Goal: Navigation & Orientation: Find specific page/section

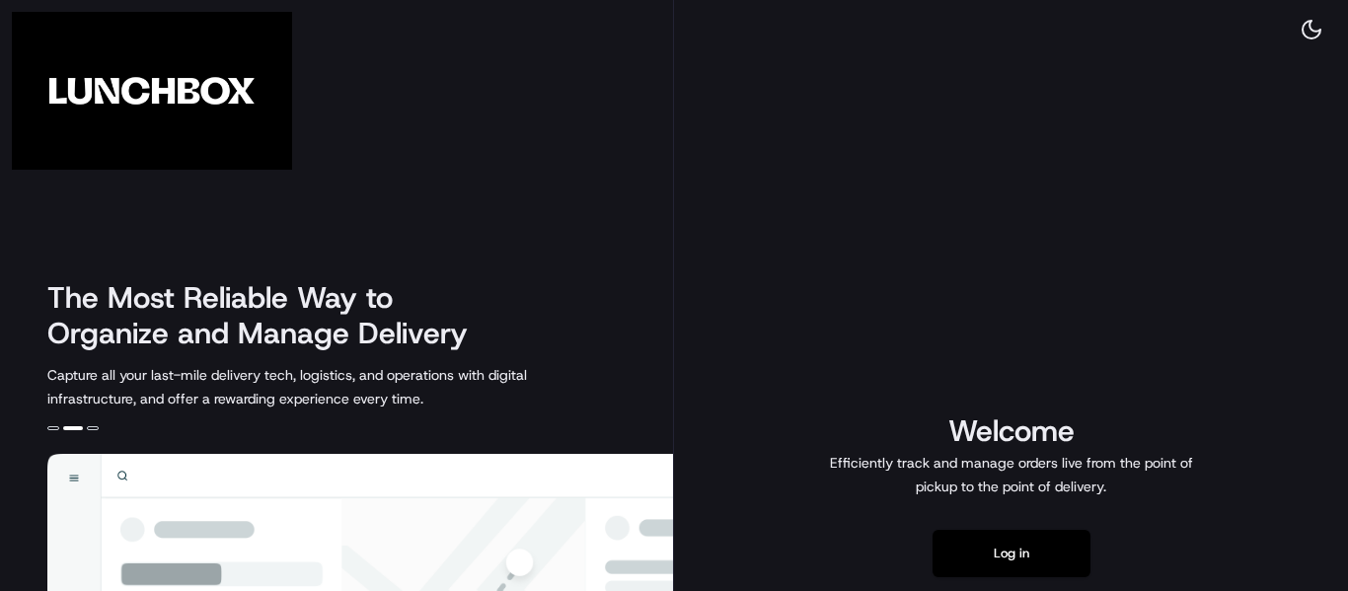
click at [856, 498] on div "Welcome Efficiently track and manage orders live from the point of pickup to th…" at bounding box center [1011, 494] width 674 height 989
click at [1050, 421] on div "Welcome Efficiently track and manage orders live from the point of pickup to th…" at bounding box center [1011, 494] width 674 height 989
click at [984, 339] on div "Welcome Efficiently track and manage orders live from the point of pickup to th…" at bounding box center [1011, 494] width 674 height 989
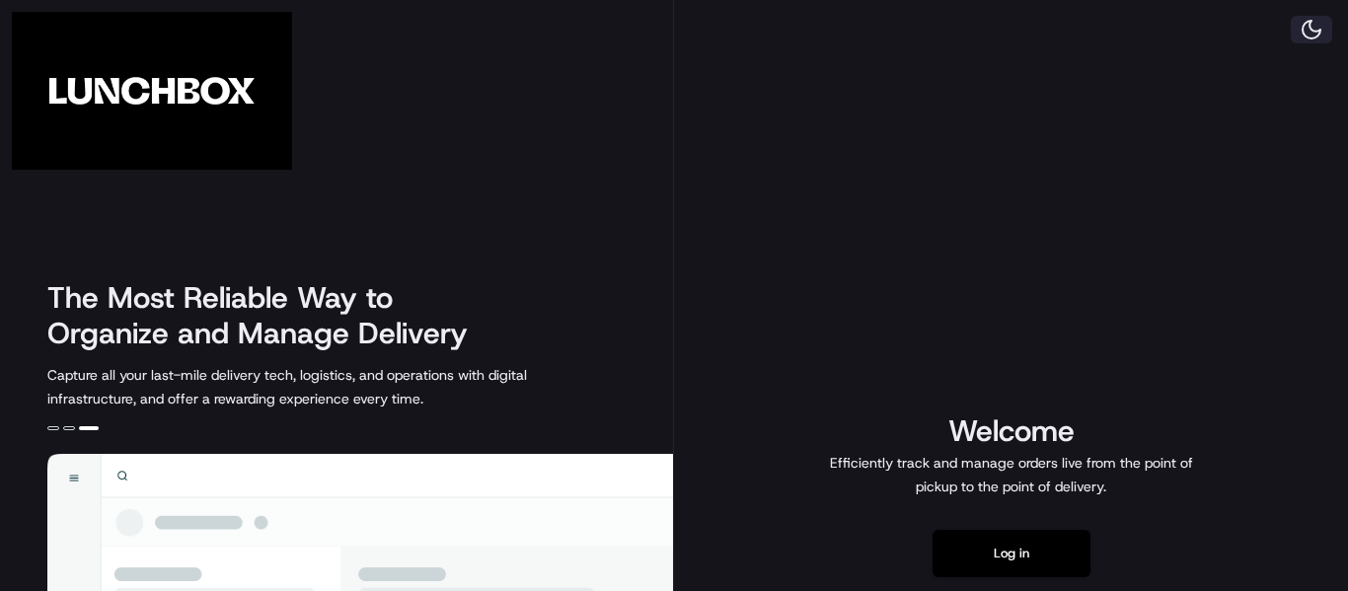
click at [1305, 37] on button at bounding box center [1311, 30] width 41 height 28
